Goal: Information Seeking & Learning: Learn about a topic

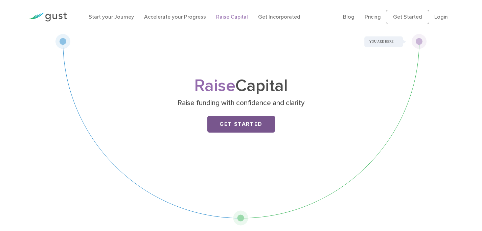
click at [235, 121] on link "Get Started" at bounding box center [241, 124] width 68 height 17
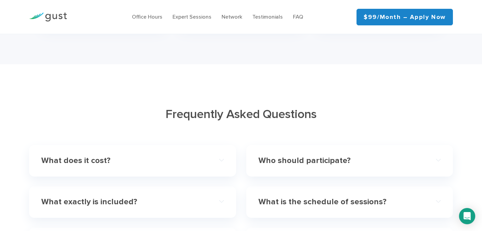
scroll to position [1879, 0]
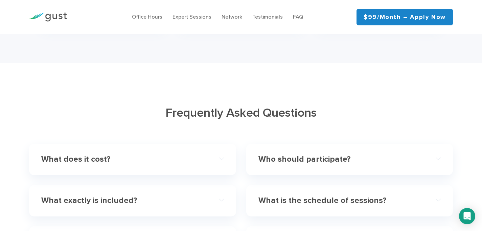
click at [100, 154] on h4 "What does it cost?" at bounding box center [123, 159] width 164 height 10
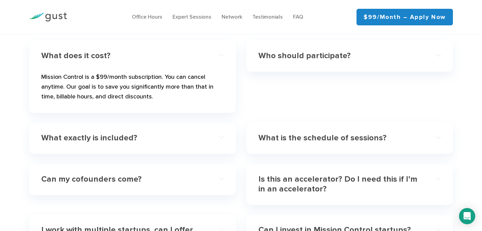
scroll to position [1983, 0]
click at [99, 174] on h4 "Can my cofounders come?" at bounding box center [123, 179] width 164 height 10
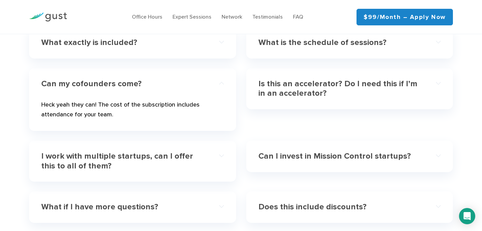
scroll to position [2038, 0]
click at [137, 151] on h4 "I work with multiple startups, can I offer this to all of them?" at bounding box center [123, 161] width 164 height 20
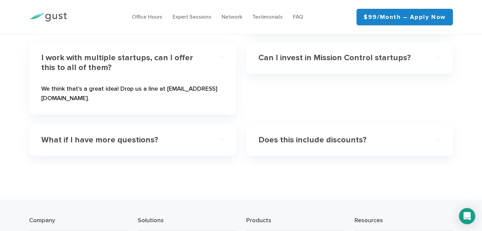
scroll to position [2115, 0]
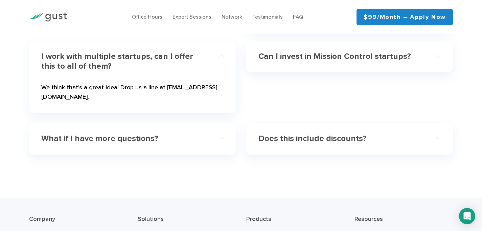
click at [330, 134] on h4 "Does this include discounts?" at bounding box center [340, 139] width 164 height 10
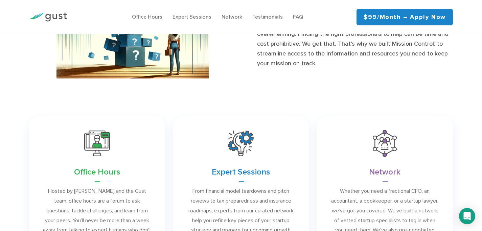
scroll to position [0, 0]
